Goal: Find specific page/section: Find specific page/section

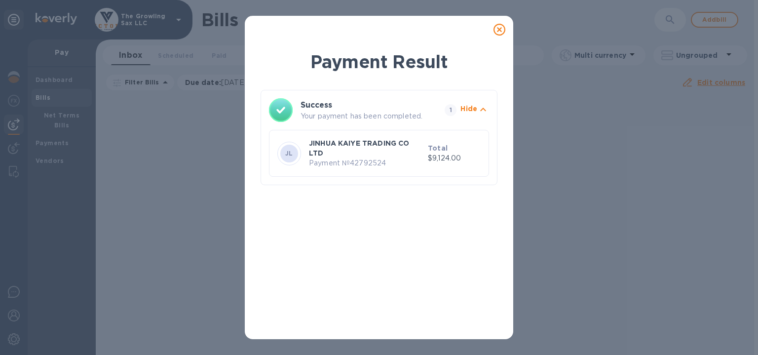
click at [499, 31] on icon at bounding box center [500, 30] width 12 height 12
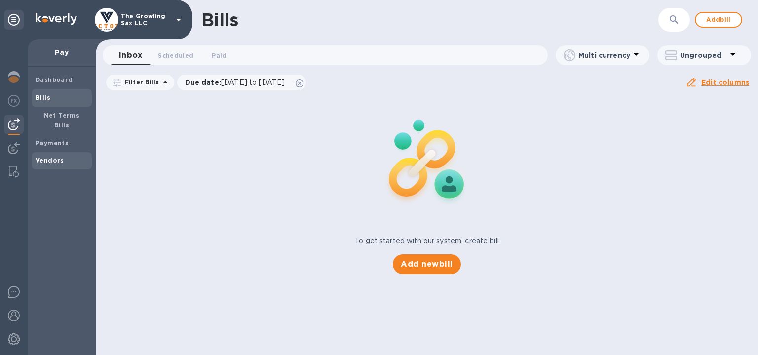
click at [59, 157] on b "Vendors" at bounding box center [50, 160] width 29 height 7
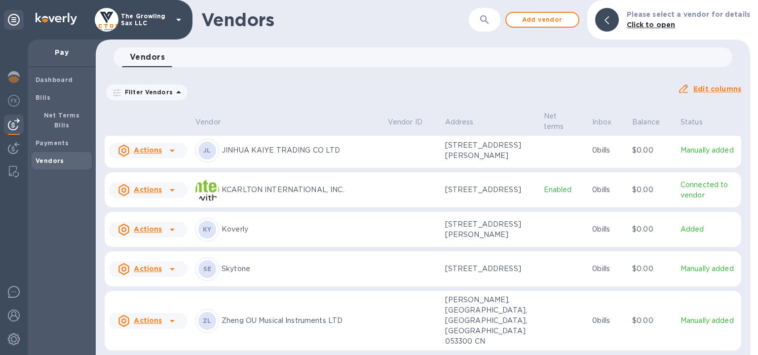
click at [737, 192] on td "Connected to vendor" at bounding box center [709, 190] width 65 height 36
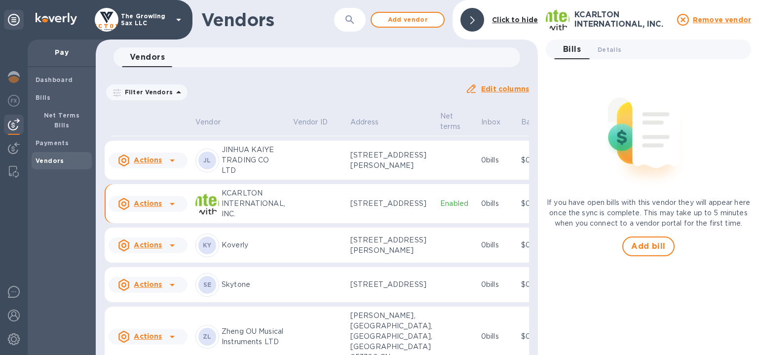
scroll to position [154, 0]
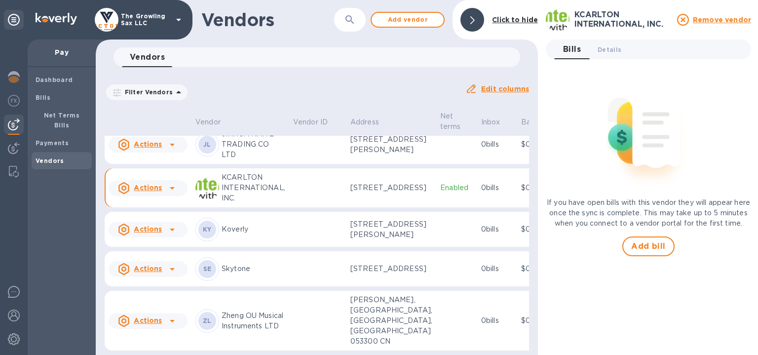
click at [479, 21] on div at bounding box center [473, 20] width 24 height 24
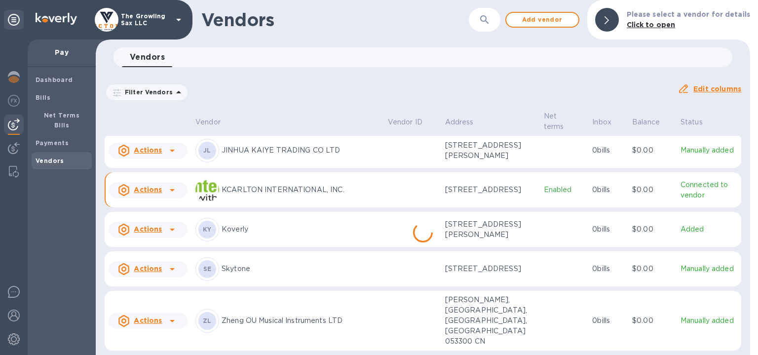
scroll to position [123, 0]
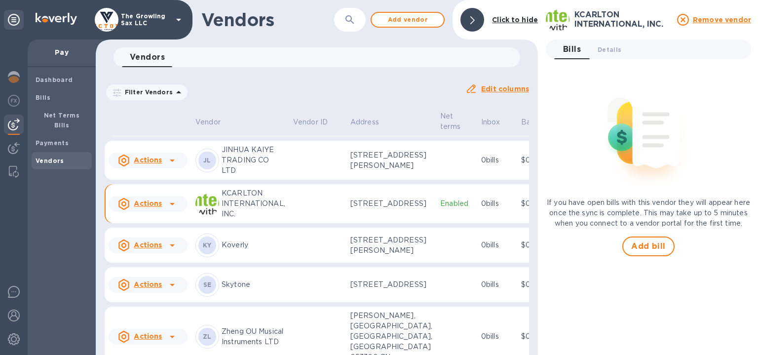
click at [491, 17] on div "Click to hide" at bounding box center [515, 20] width 54 height 18
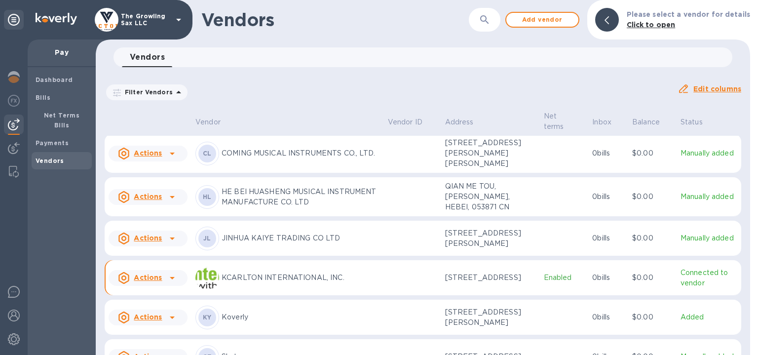
scroll to position [0, 0]
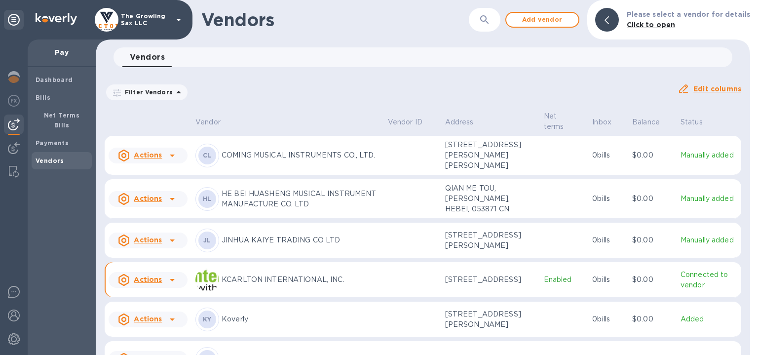
click at [174, 205] on icon at bounding box center [172, 199] width 12 height 12
click at [174, 219] on div at bounding box center [379, 177] width 758 height 355
